Goal: Navigation & Orientation: Find specific page/section

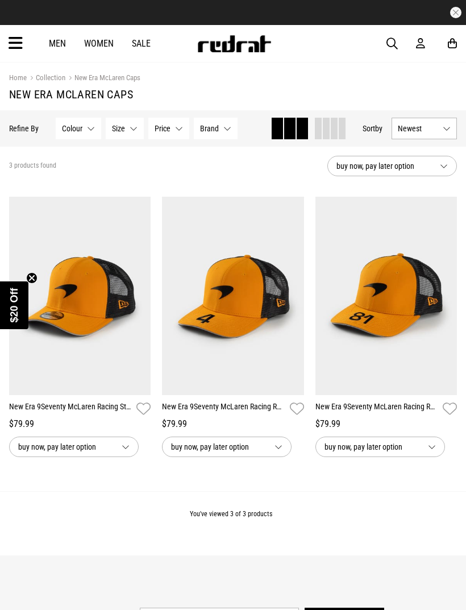
click at [57, 43] on link "Men" at bounding box center [57, 43] width 17 height 11
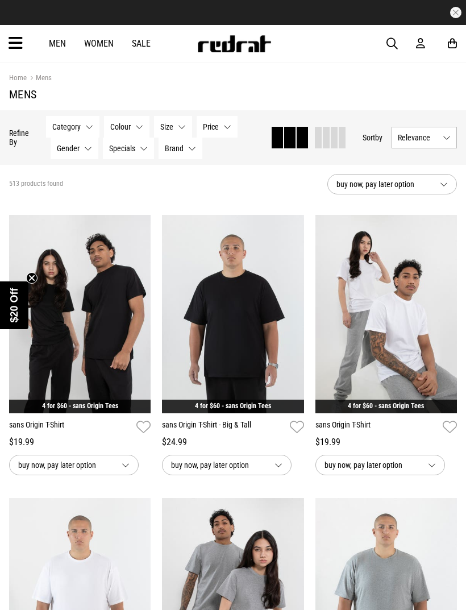
click at [64, 129] on span "Category" at bounding box center [66, 126] width 28 height 9
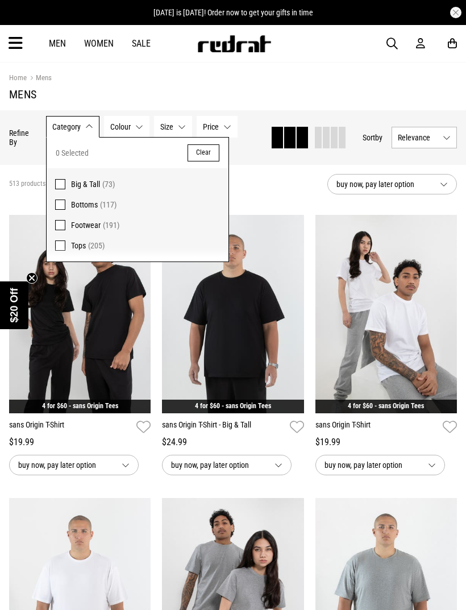
click at [61, 223] on span at bounding box center [60, 225] width 10 height 10
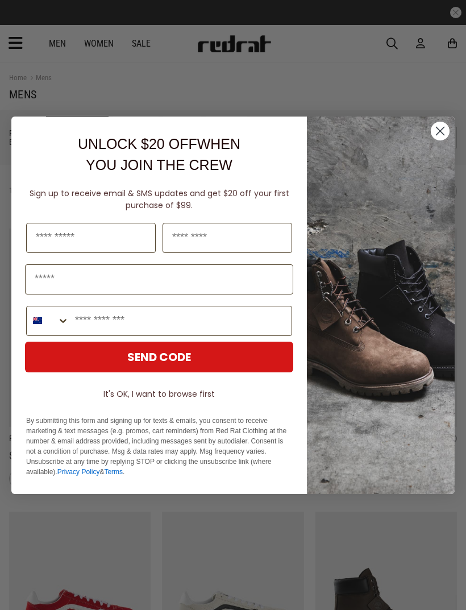
click at [441, 136] on circle "Close dialog" at bounding box center [440, 130] width 19 height 19
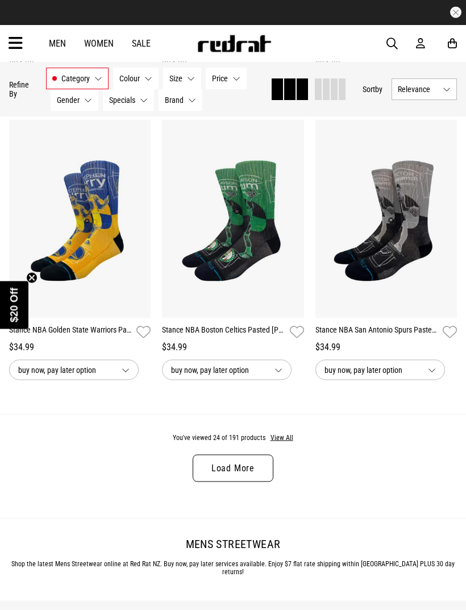
scroll to position [2072, 0]
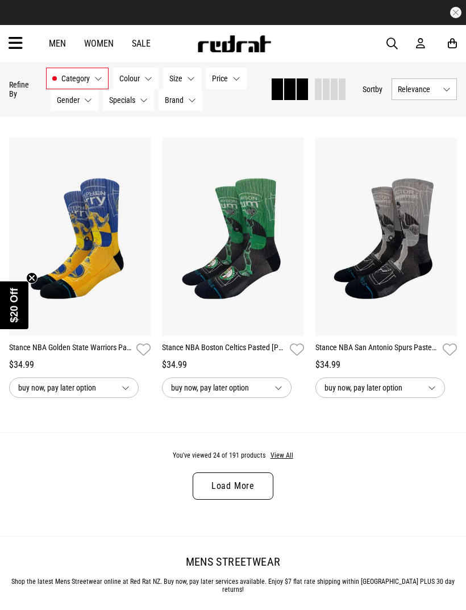
click at [212, 495] on link "Load More" at bounding box center [233, 485] width 81 height 27
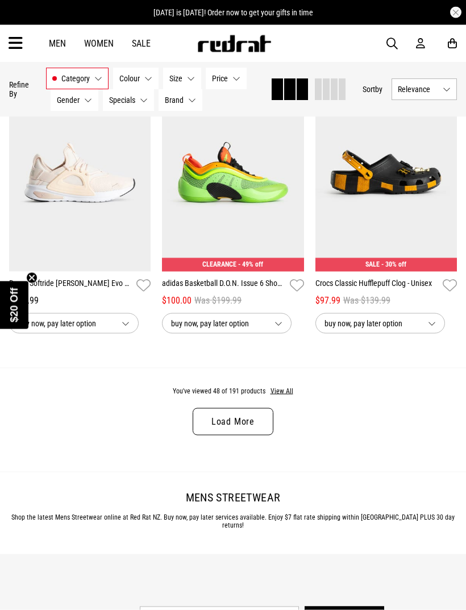
scroll to position [4408, 0]
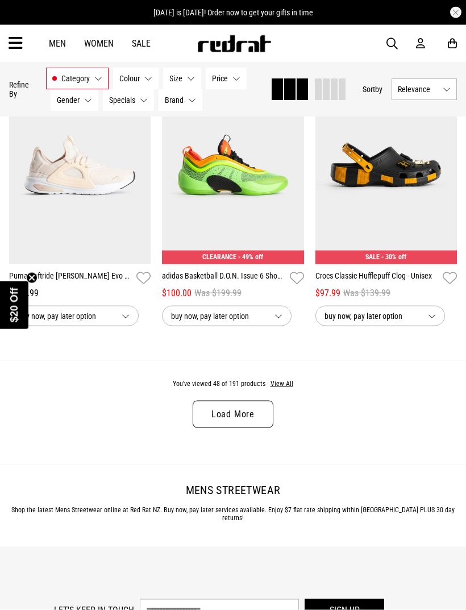
click at [205, 428] on link "Load More" at bounding box center [233, 414] width 81 height 27
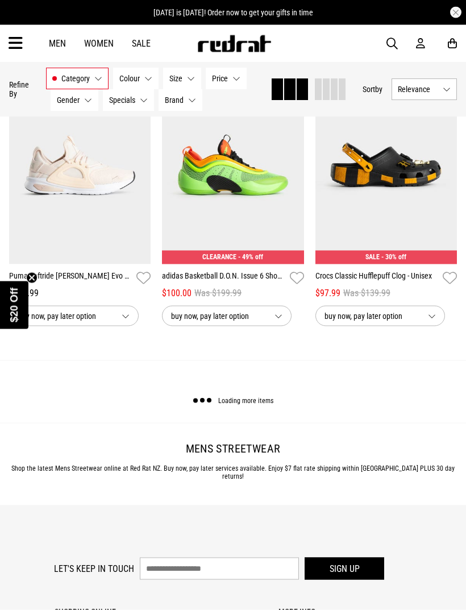
scroll to position [4408, 0]
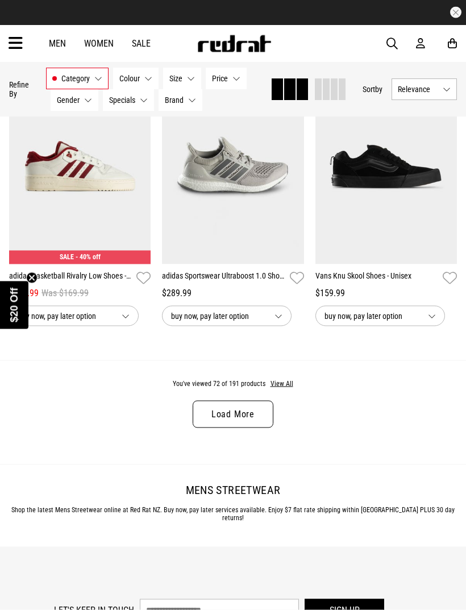
scroll to position [6672, 0]
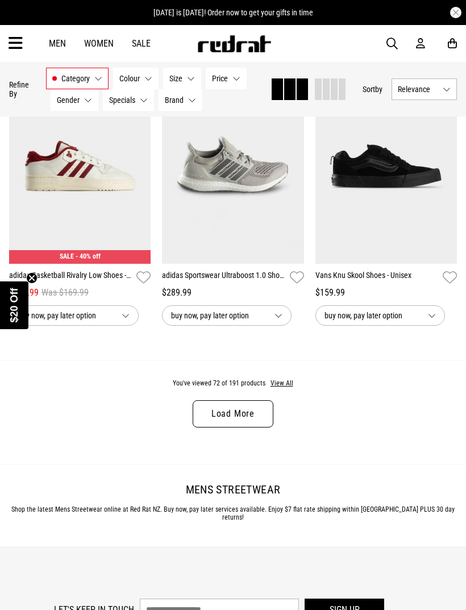
click at [214, 427] on link "Load More" at bounding box center [233, 413] width 81 height 27
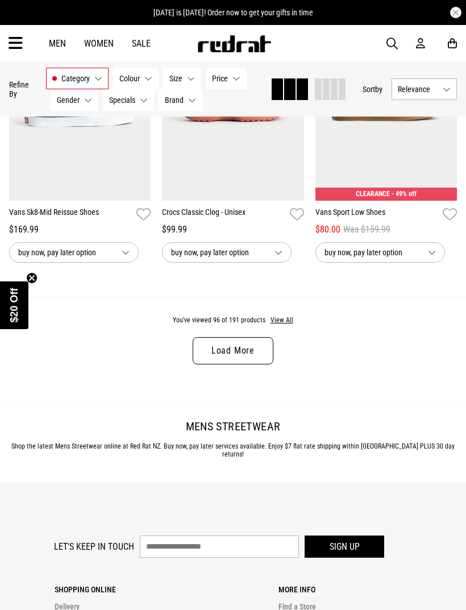
scroll to position [9007, 0]
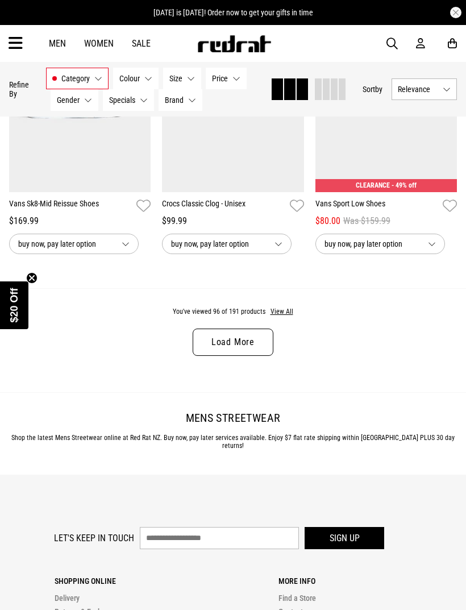
click at [215, 356] on link "Load More" at bounding box center [233, 341] width 81 height 27
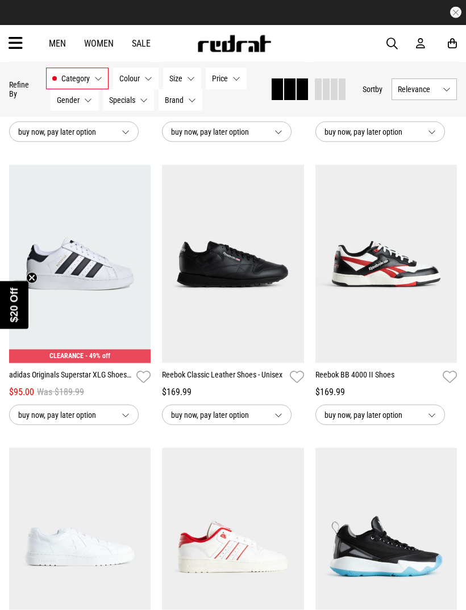
scroll to position [10818, 0]
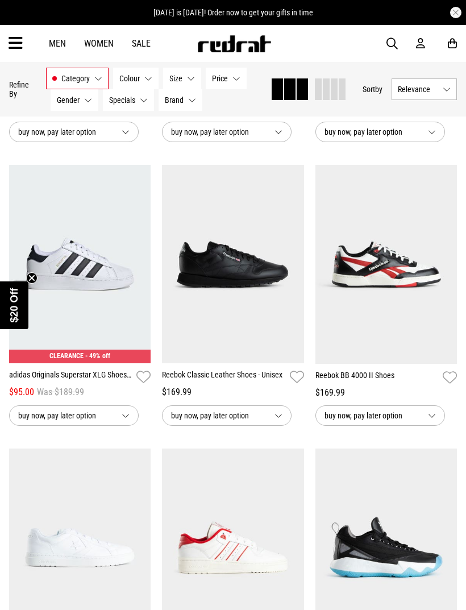
click at [441, 264] on button "Next" at bounding box center [444, 258] width 14 height 14
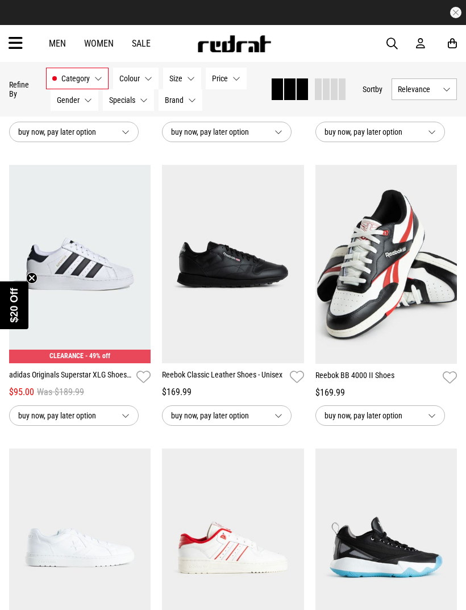
click at [140, 48] on link "Sale" at bounding box center [141, 43] width 19 height 11
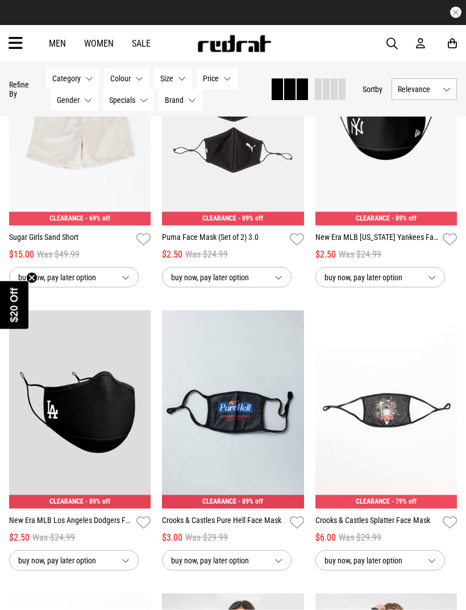
scroll to position [1305, 0]
